Goal: Information Seeking & Learning: Learn about a topic

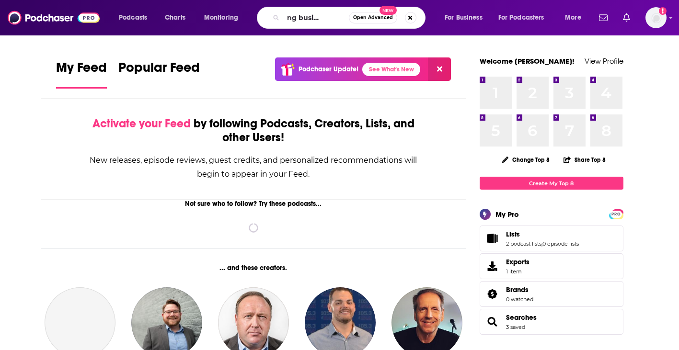
scroll to position [0, 26]
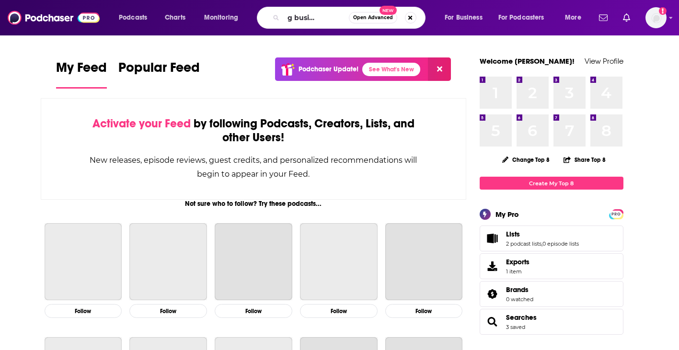
type input "amazing business radio"
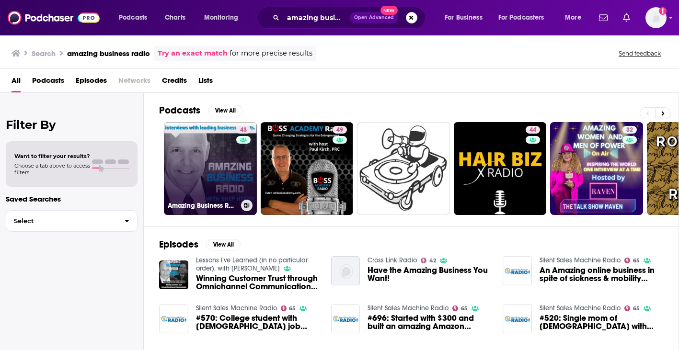
click at [205, 157] on link "43 Amazing Business Radio" at bounding box center [210, 168] width 93 height 93
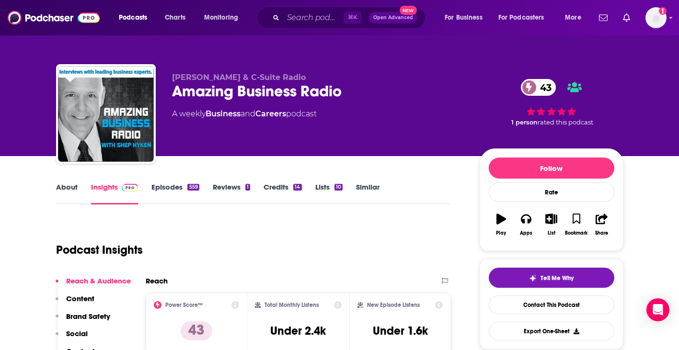
click at [73, 187] on link "About" at bounding box center [67, 194] width 22 height 22
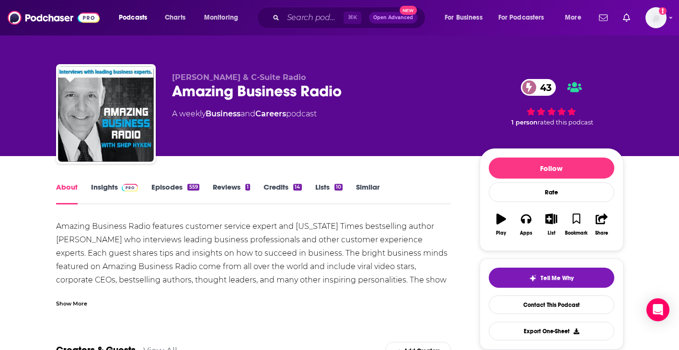
click at [83, 304] on div "Show More" at bounding box center [71, 303] width 31 height 9
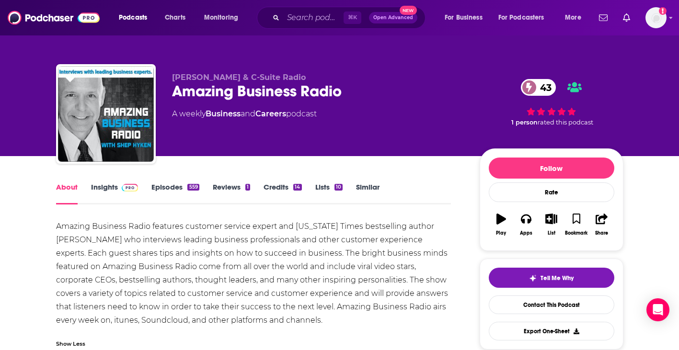
click at [181, 186] on link "Episodes 559" at bounding box center [174, 194] width 47 height 22
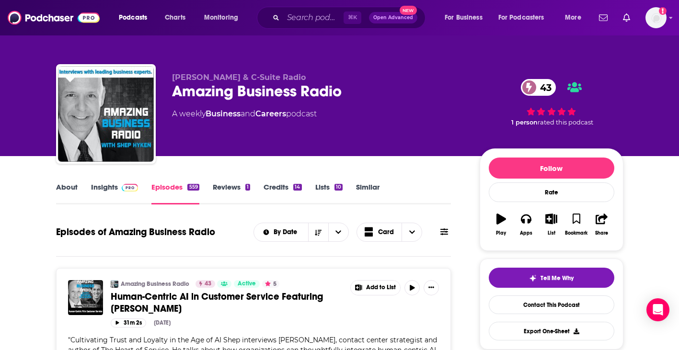
click at [73, 183] on link "About" at bounding box center [67, 194] width 22 height 22
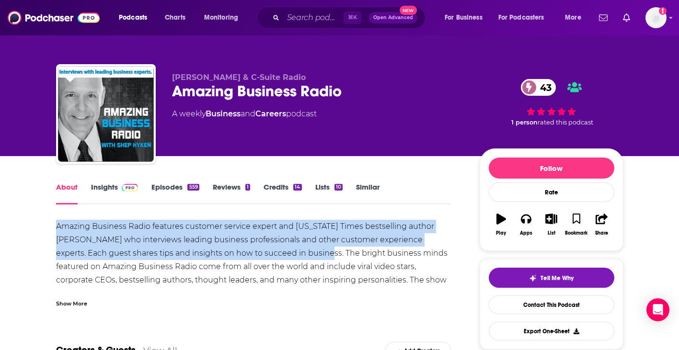
drag, startPoint x: 57, startPoint y: 224, endPoint x: 292, endPoint y: 255, distance: 236.4
click at [292, 255] on div "Amazing Business Radio features customer service expert and [US_STATE] Times be…" at bounding box center [253, 273] width 395 height 107
copy div "Amazing Business Radio features customer service expert and [US_STATE] Times be…"
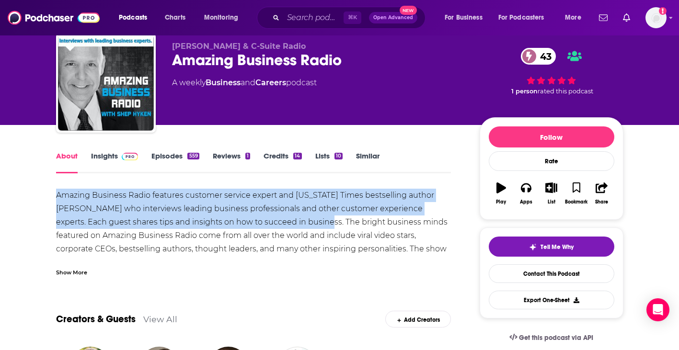
scroll to position [37, 0]
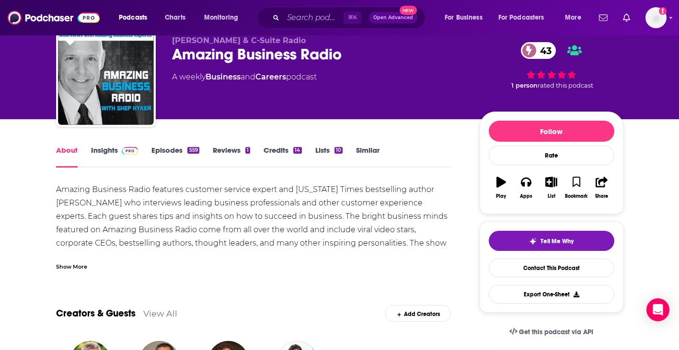
click at [82, 266] on div "Show More" at bounding box center [71, 266] width 31 height 9
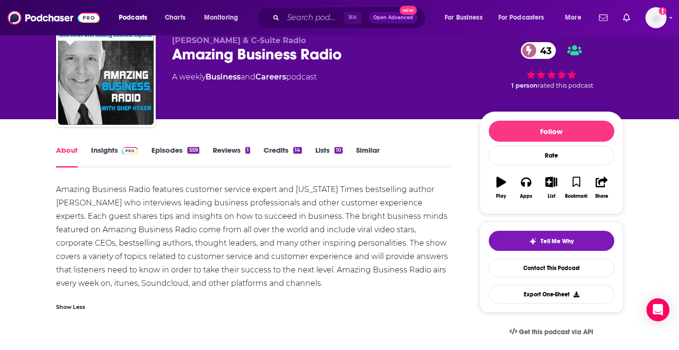
drag, startPoint x: 82, startPoint y: 259, endPoint x: 118, endPoint y: 261, distance: 36.0
click at [118, 261] on div "Amazing Business Radio features customer service expert and [US_STATE] Times be…" at bounding box center [253, 236] width 395 height 107
drag, startPoint x: 260, startPoint y: 269, endPoint x: 202, endPoint y: 268, distance: 58.0
click at [202, 268] on div "Amazing Business Radio features customer service expert and [US_STATE] Times be…" at bounding box center [253, 236] width 395 height 107
click at [100, 154] on link "Insights" at bounding box center [114, 157] width 47 height 22
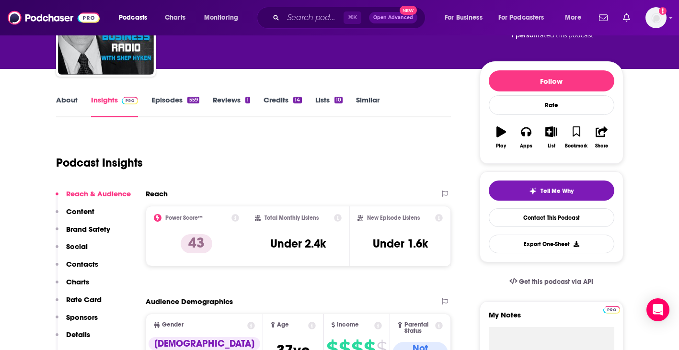
scroll to position [88, 0]
